Goal: Transaction & Acquisition: Subscribe to service/newsletter

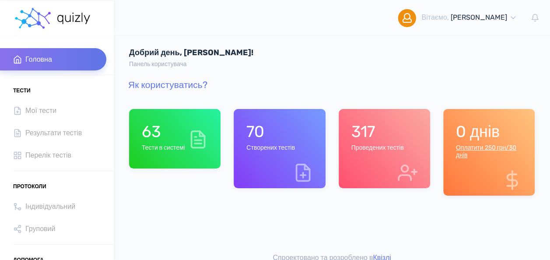
scroll to position [10, 0]
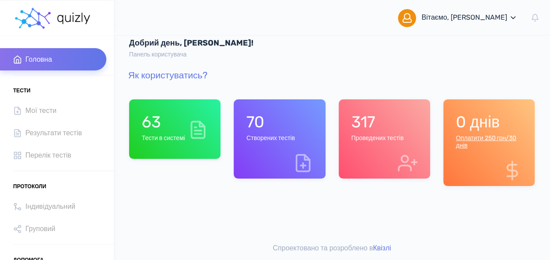
click at [509, 17] on icon at bounding box center [513, 18] width 8 height 8
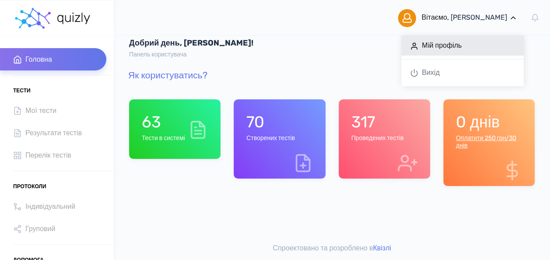
click at [438, 46] on link "Мiй профіль" at bounding box center [462, 46] width 123 height 20
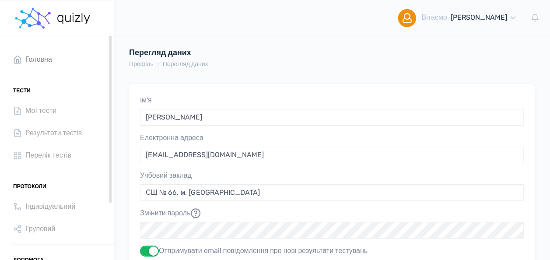
click at [38, 60] on span "Головна" at bounding box center [38, 59] width 27 height 12
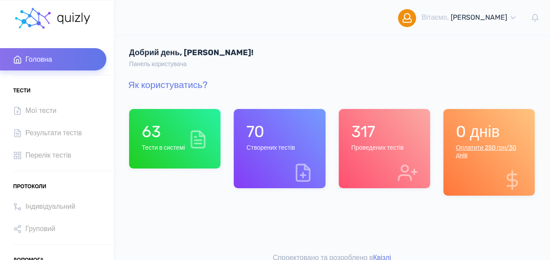
click at [169, 148] on h6 "Тести в системі" at bounding box center [163, 147] width 43 height 7
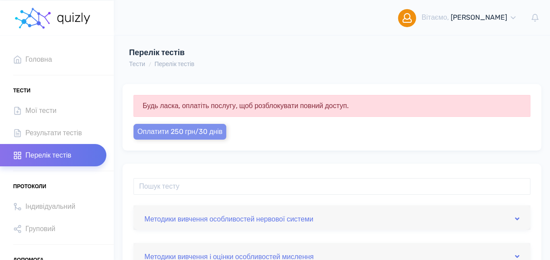
click at [157, 130] on span "Оплатити 250 грн/30 днів" at bounding box center [179, 131] width 85 height 8
click at [42, 20] on img at bounding box center [32, 18] width 39 height 26
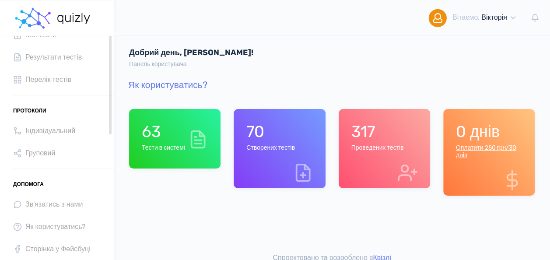
scroll to position [10, 0]
